Goal: Task Accomplishment & Management: Manage account settings

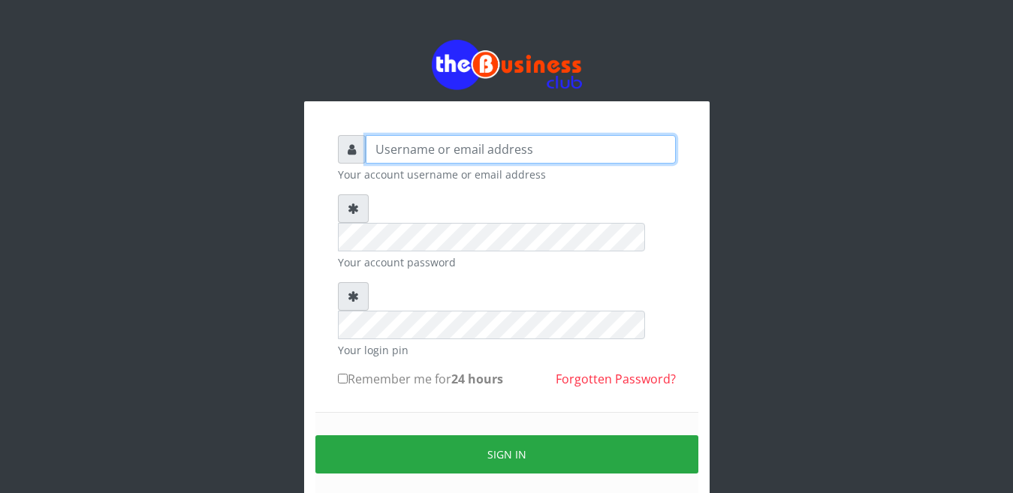
click at [440, 158] on input "text" at bounding box center [521, 149] width 310 height 29
type input "skyrank"
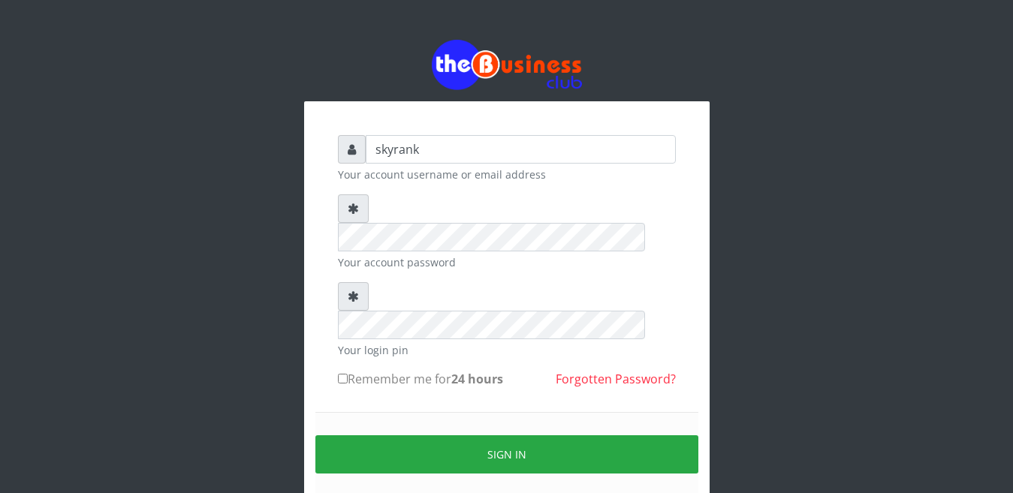
click at [345, 374] on input "Remember me for 24 hours" at bounding box center [343, 379] width 10 height 10
checkbox input "true"
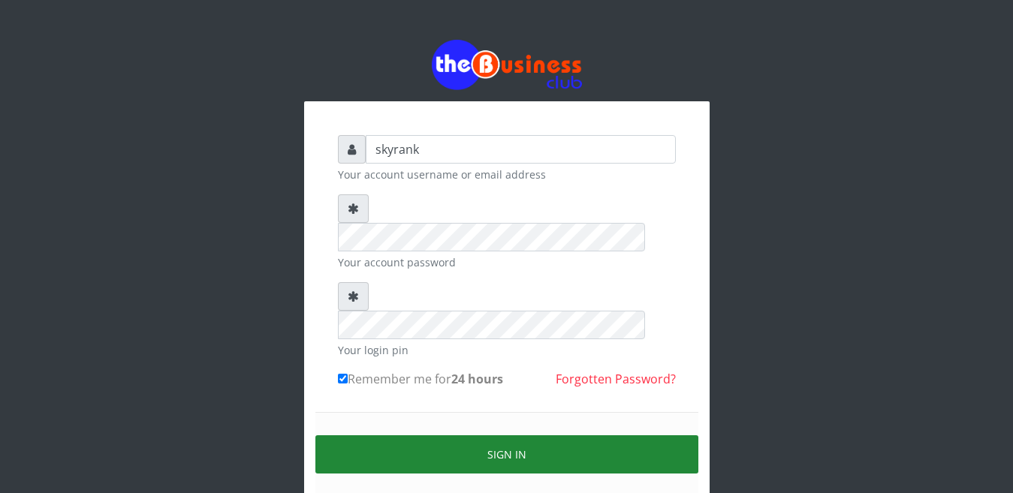
click at [502, 436] on button "Sign in" at bounding box center [506, 455] width 383 height 38
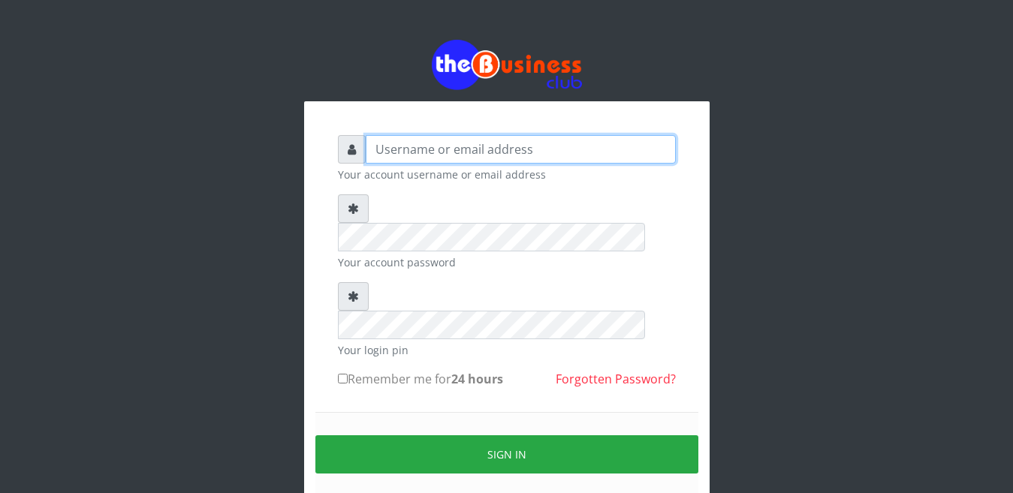
click at [446, 161] on input "text" at bounding box center [521, 149] width 310 height 29
type input "skyrank"
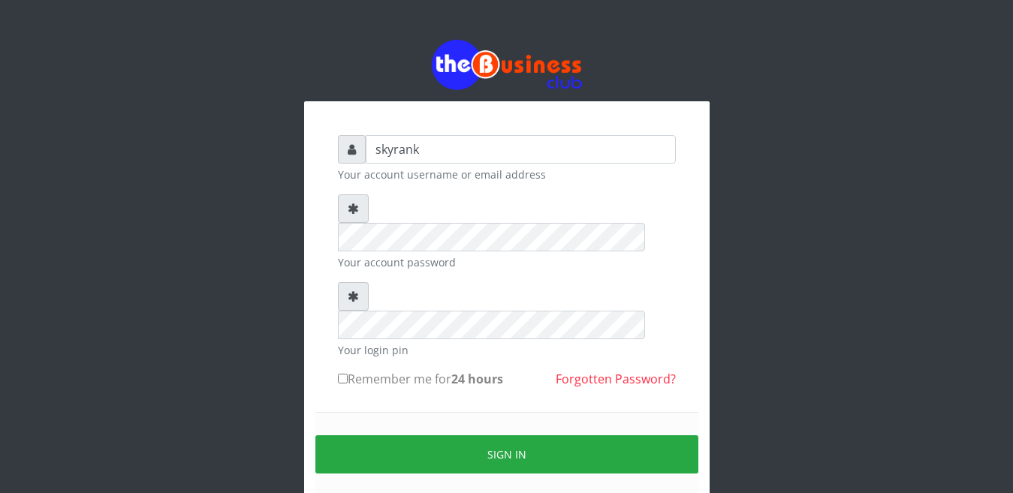
click at [347, 374] on input "Remember me for 24 hours" at bounding box center [343, 379] width 10 height 10
checkbox input "true"
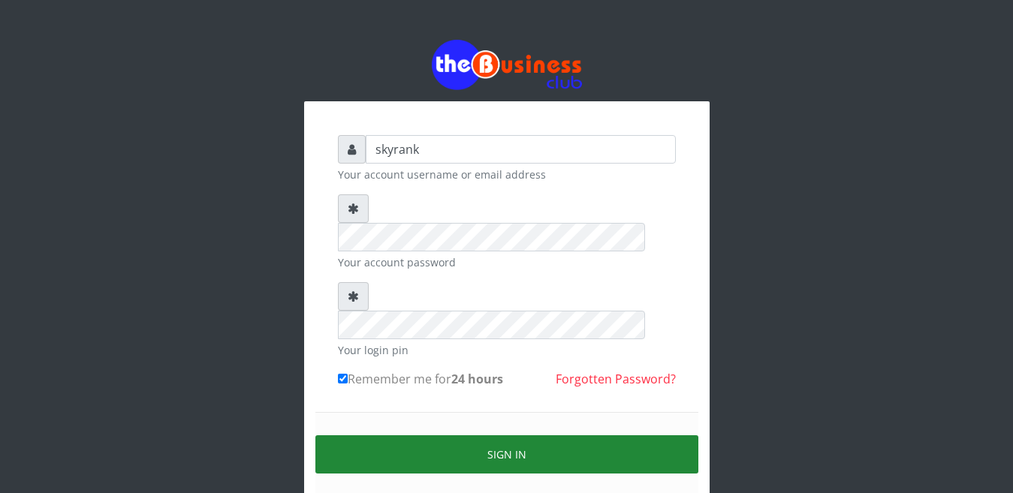
click at [433, 436] on button "Sign in" at bounding box center [506, 455] width 383 height 38
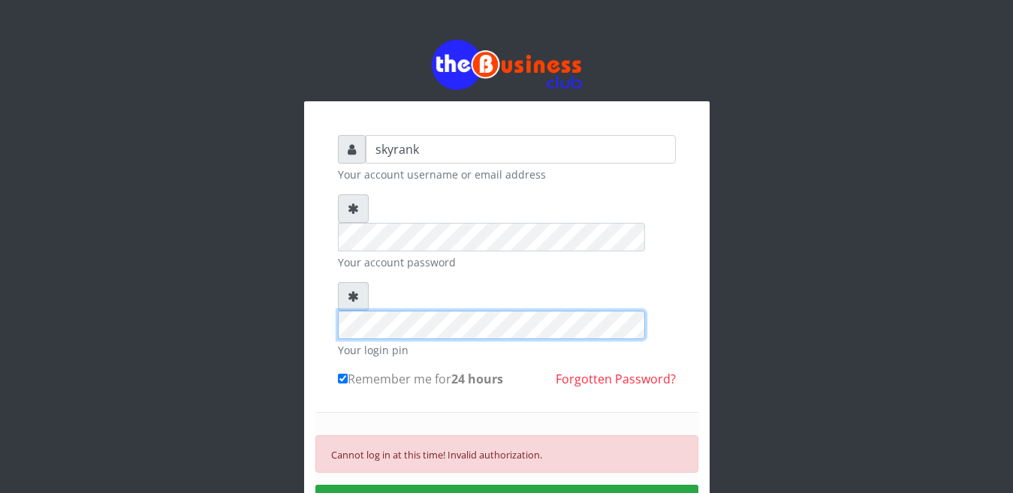
click at [357, 282] on div at bounding box center [507, 310] width 338 height 57
